Goal: Task Accomplishment & Management: Manage account settings

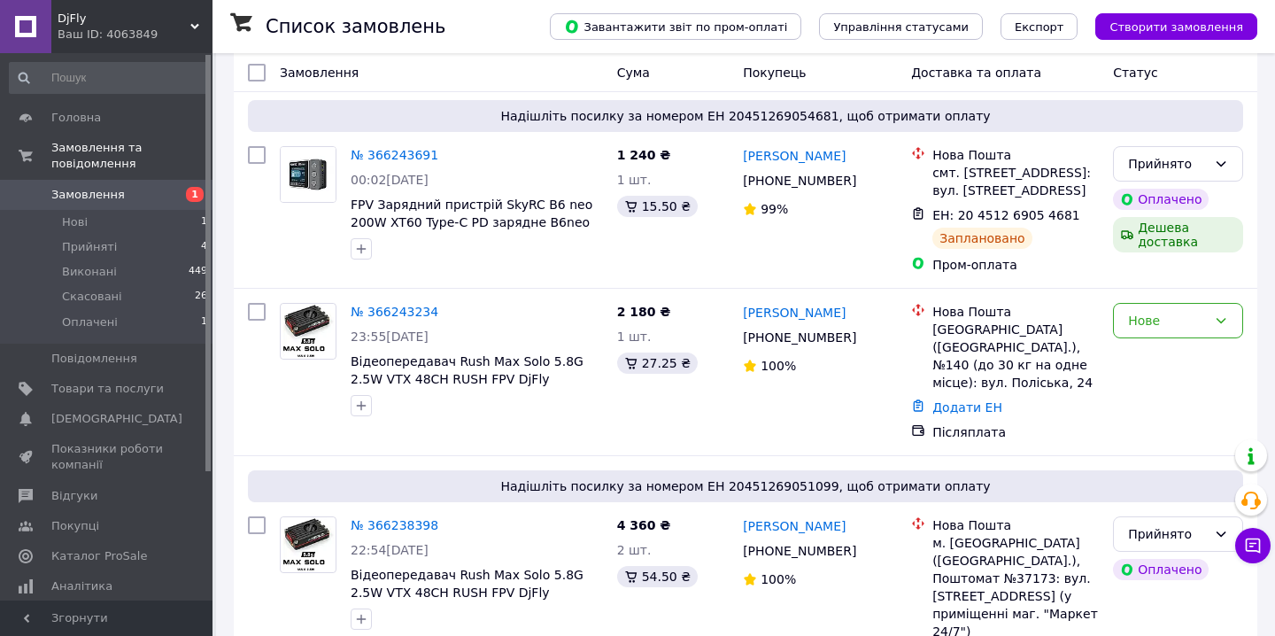
scroll to position [83, 0]
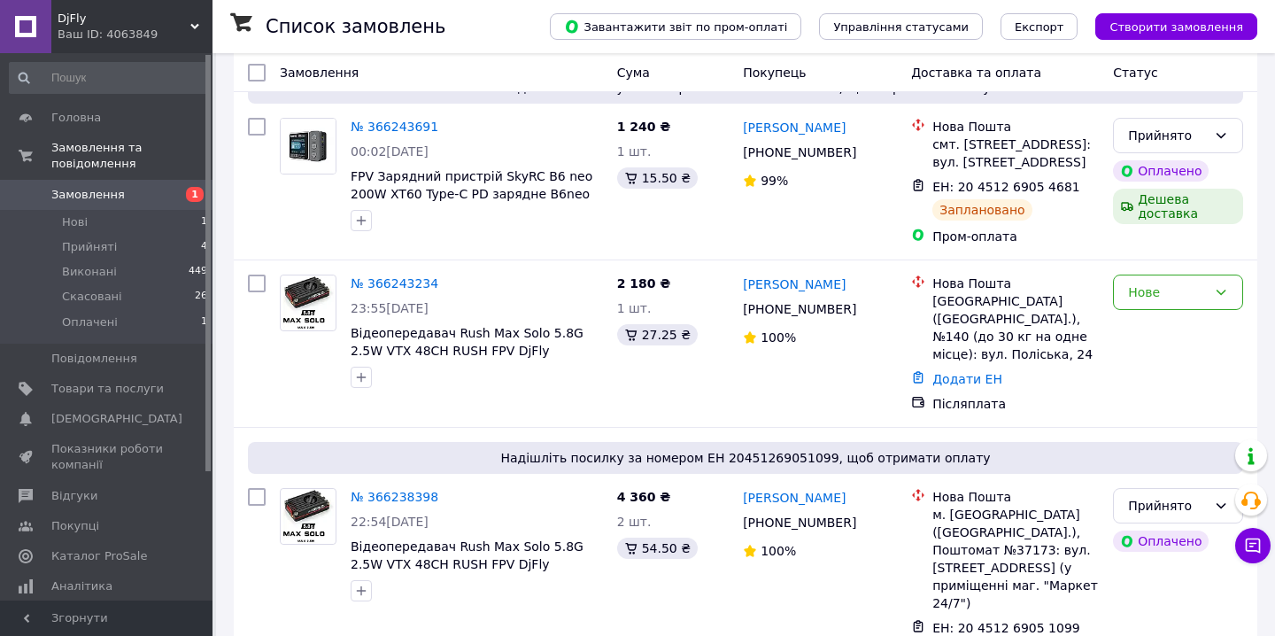
scroll to position [113, 0]
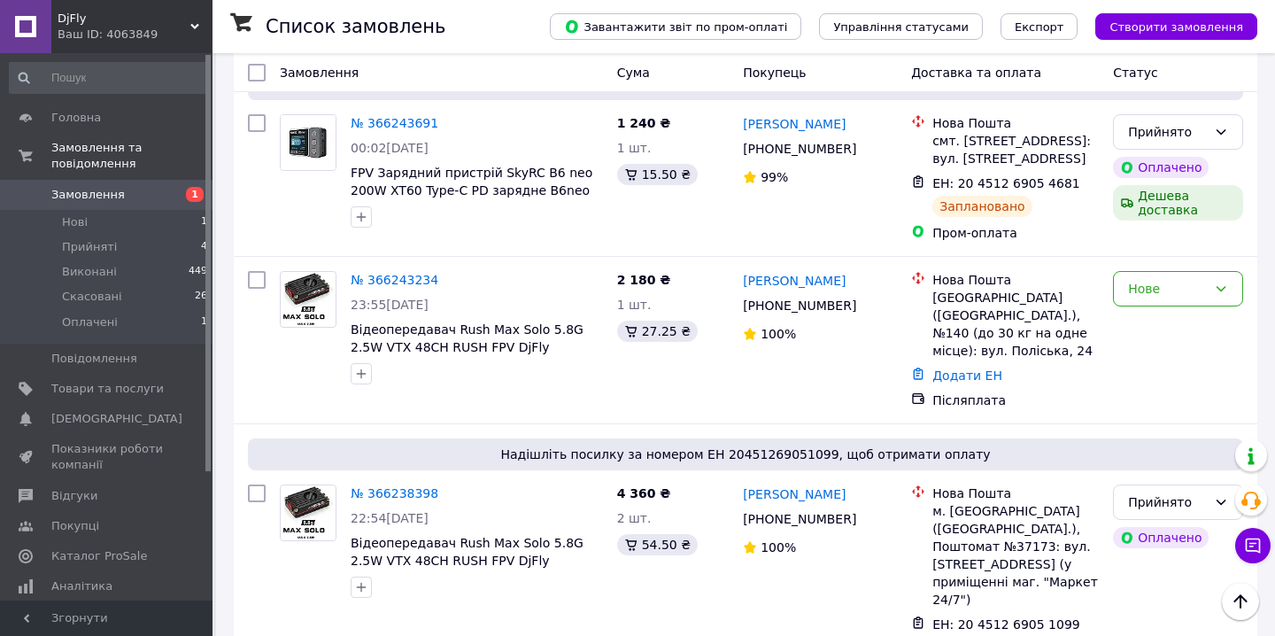
click at [192, 28] on icon at bounding box center [194, 26] width 9 height 9
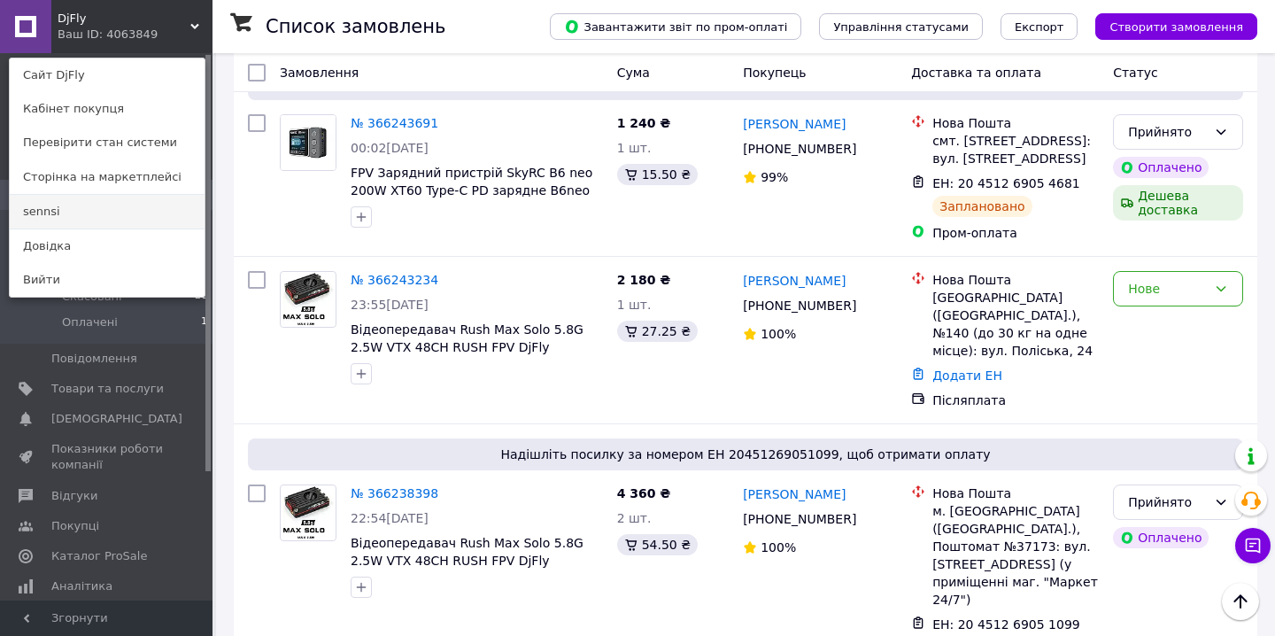
click at [89, 217] on link "sennsi" at bounding box center [107, 212] width 195 height 34
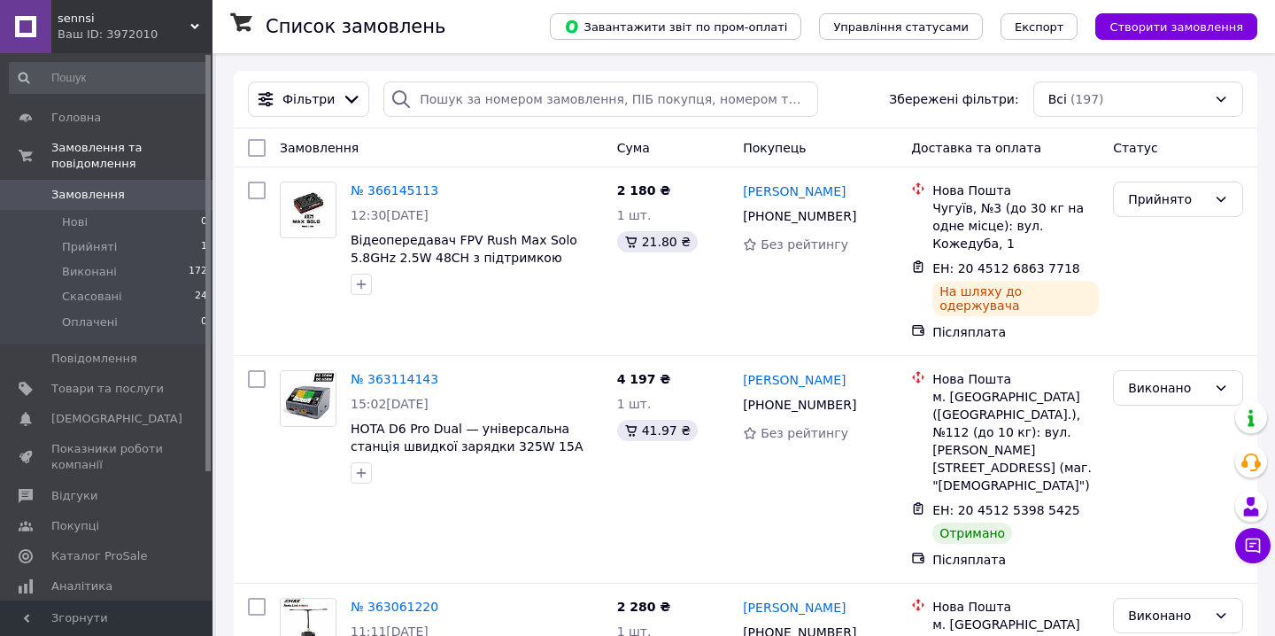
click at [197, 24] on use at bounding box center [194, 26] width 9 height 5
